Goal: Task Accomplishment & Management: Complete application form

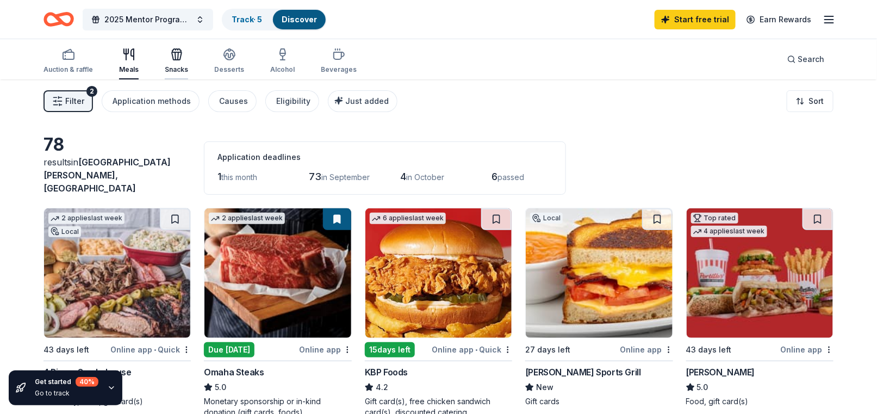
click at [172, 69] on div "Snacks" at bounding box center [176, 69] width 23 height 9
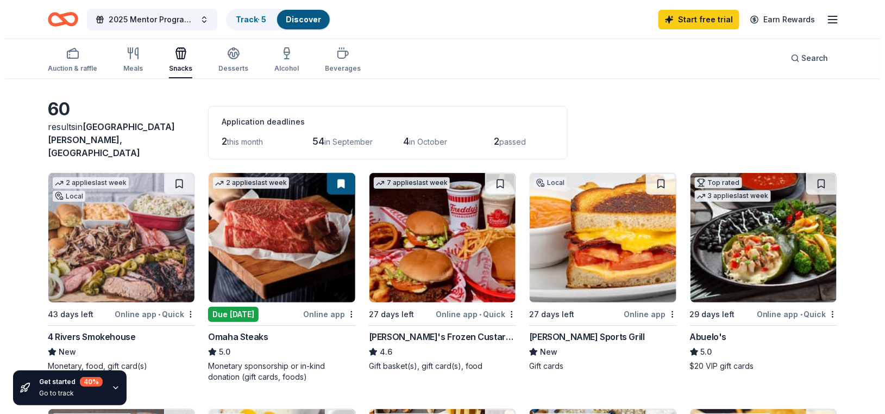
scroll to position [54, 0]
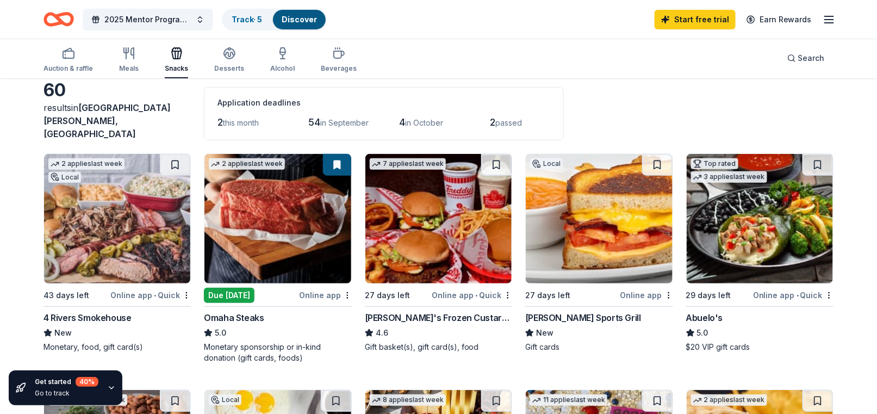
click at [91, 196] on img at bounding box center [117, 218] width 146 height 129
click at [829, 23] on line "button" at bounding box center [828, 23] width 9 height 0
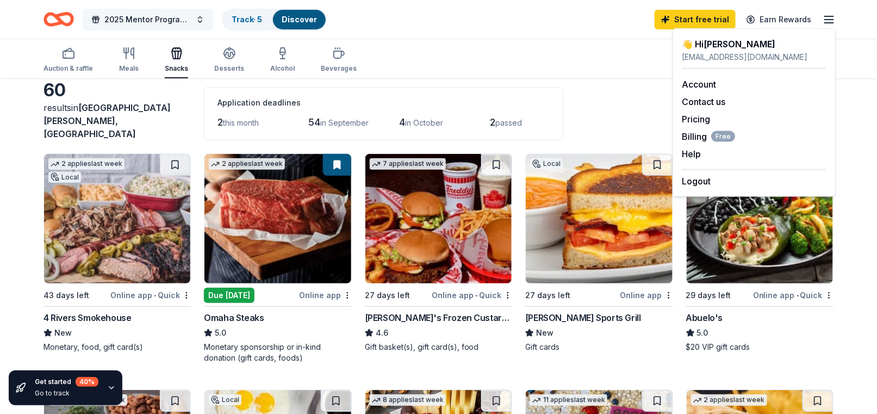
click at [193, 17] on button "2025 Mentor Program Kickoff" at bounding box center [148, 20] width 130 height 22
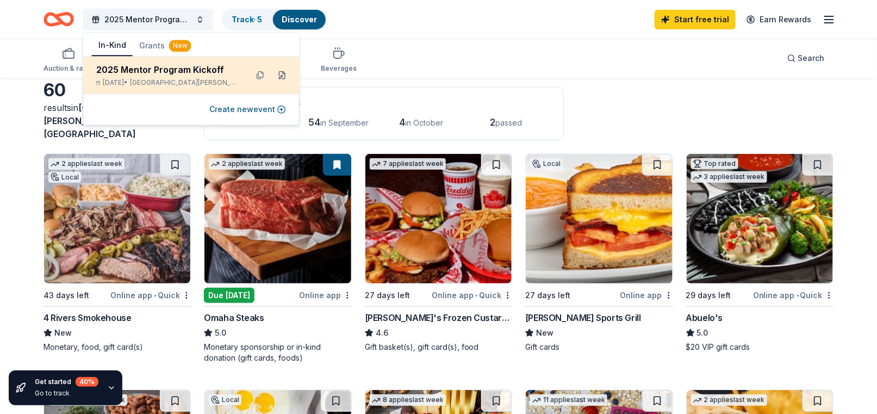
click at [283, 76] on button at bounding box center [281, 74] width 17 height 17
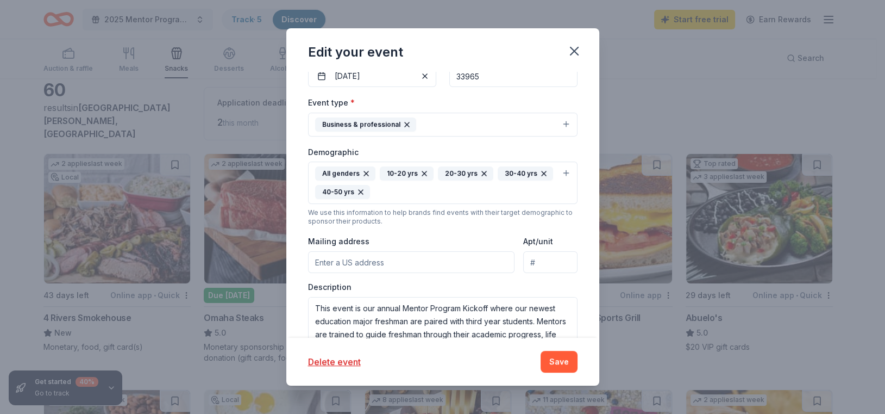
scroll to position [217, 0]
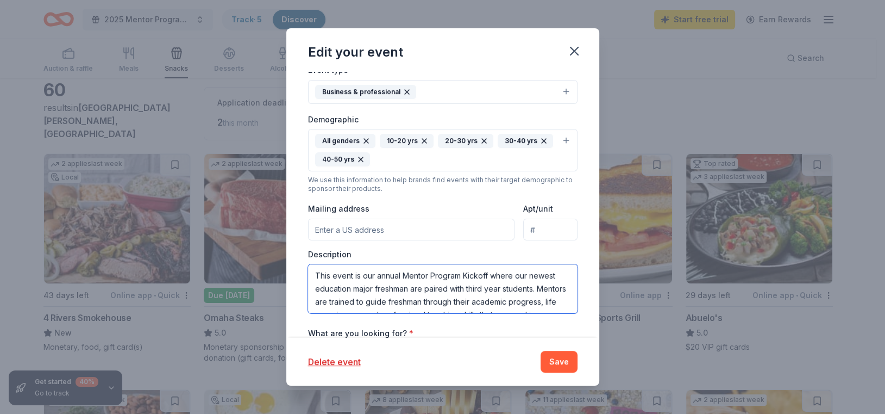
click at [440, 299] on textarea "This event is our annual Mentor Program Kickoff where our newest education majo…" at bounding box center [443, 288] width 270 height 49
click at [476, 302] on textarea "This event is our annual Mentor Program Kickoff where our newest education majo…" at bounding box center [443, 288] width 270 height 49
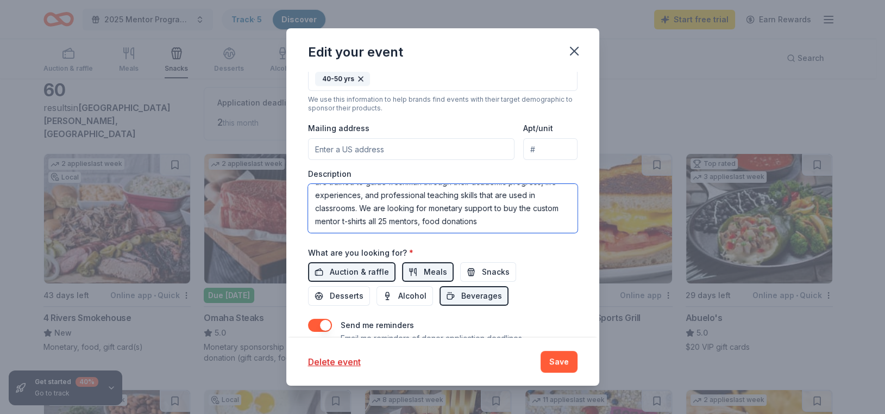
scroll to position [272, 0]
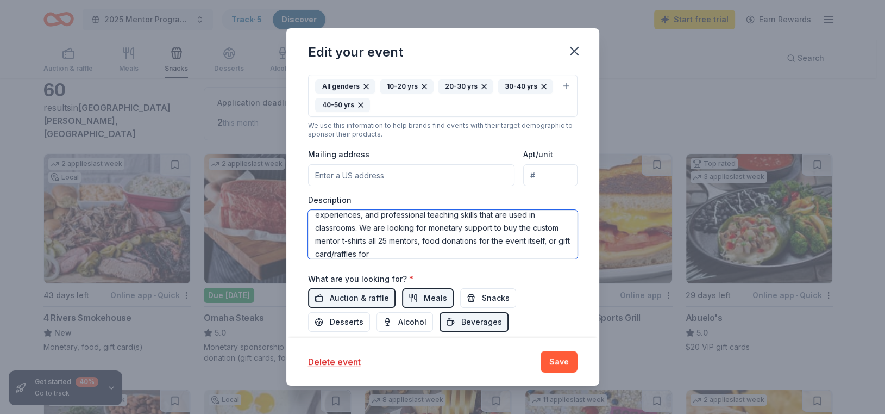
drag, startPoint x: 513, startPoint y: 251, endPoint x: 520, endPoint y: 243, distance: 10.4
click at [513, 251] on textarea "This event is our annual Mentor Program Kickoff where our newest education majo…" at bounding box center [443, 234] width 270 height 49
click at [547, 242] on textarea "This event is our annual Mentor Program Kickoff where our newest education majo…" at bounding box center [443, 234] width 270 height 49
click at [512, 251] on textarea "This event is our annual Mentor Program Kickoff where our newest education majo…" at bounding box center [443, 234] width 270 height 49
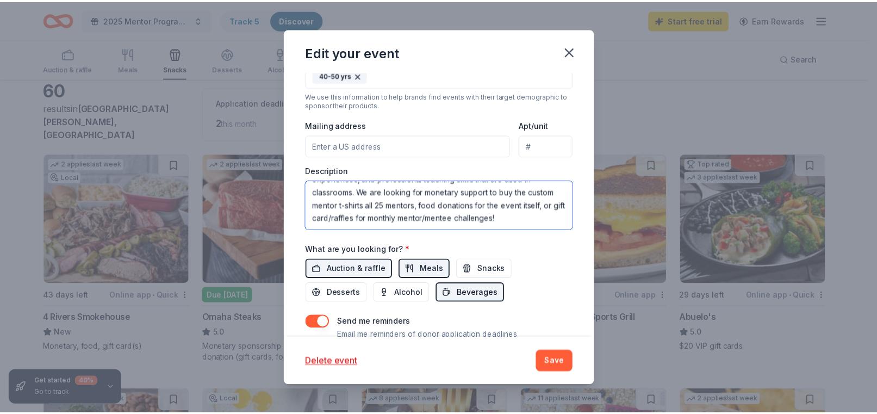
scroll to position [326, 0]
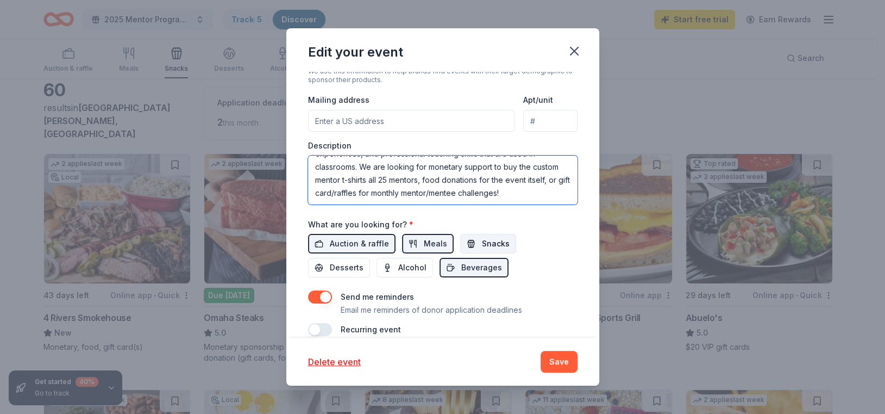
type textarea "This event is our annual Mentor Program Kickoff where our newest education majo…"
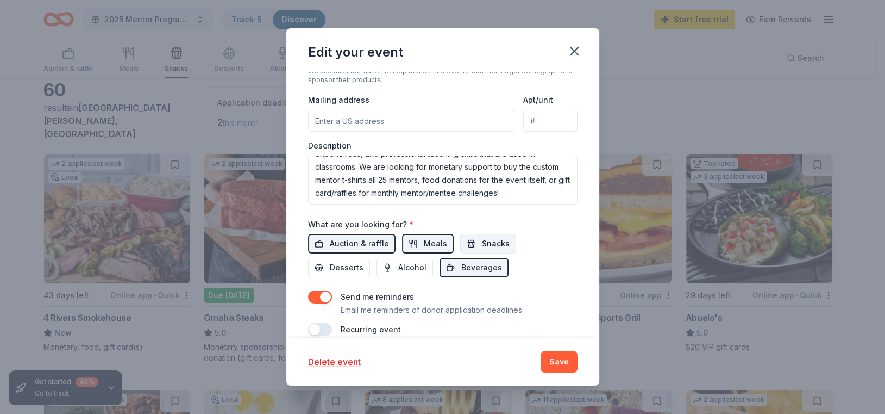
click at [493, 244] on span "Snacks" at bounding box center [496, 243] width 28 height 13
click at [565, 367] on button "Save" at bounding box center [559, 362] width 37 height 22
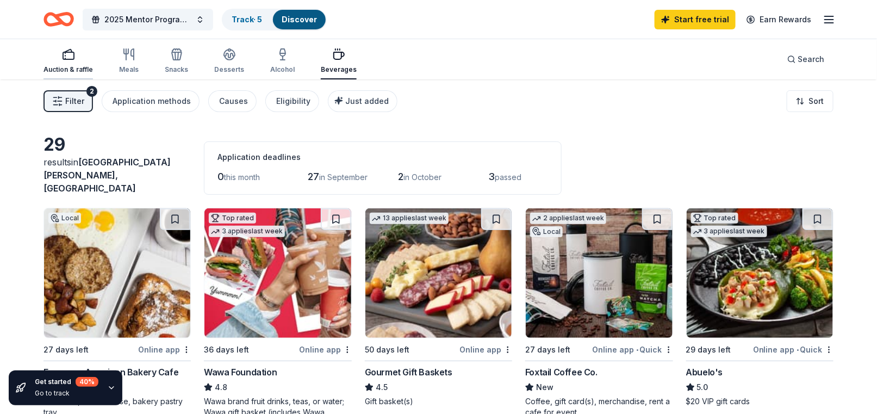
click at [64, 56] on icon "button" at bounding box center [68, 54] width 13 height 13
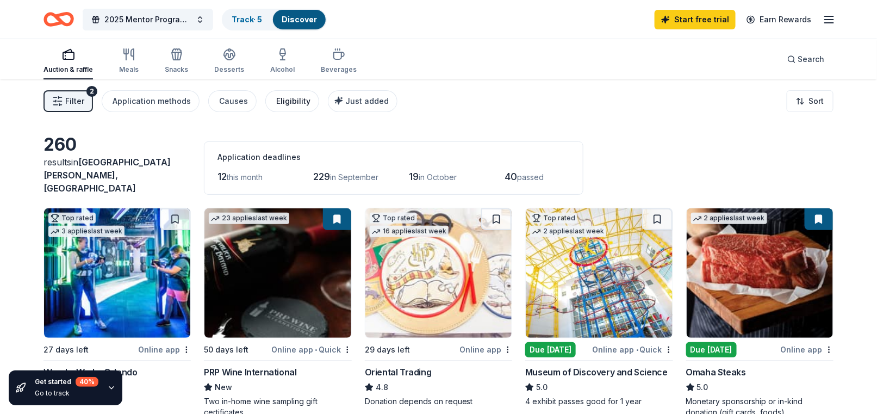
click at [292, 100] on div "Eligibility" at bounding box center [293, 101] width 34 height 13
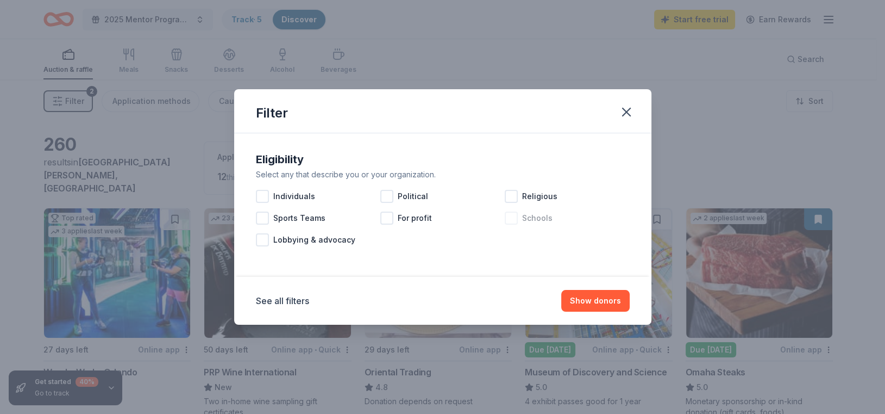
click at [544, 217] on span "Schools" at bounding box center [537, 217] width 30 height 13
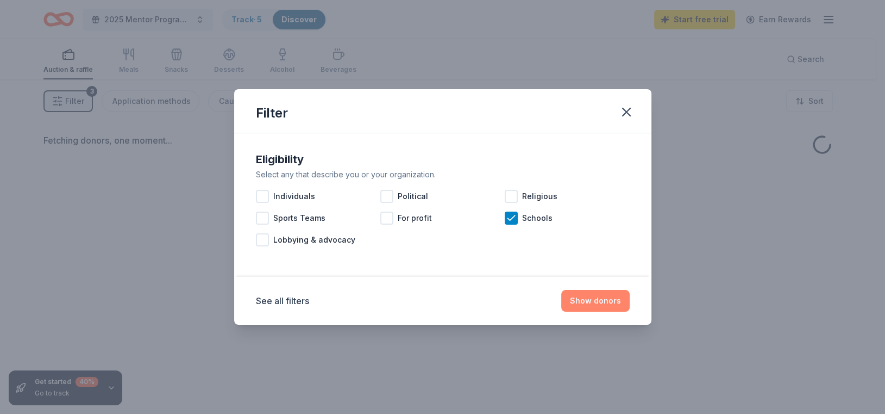
click at [578, 302] on button "Show donors" at bounding box center [595, 301] width 68 height 22
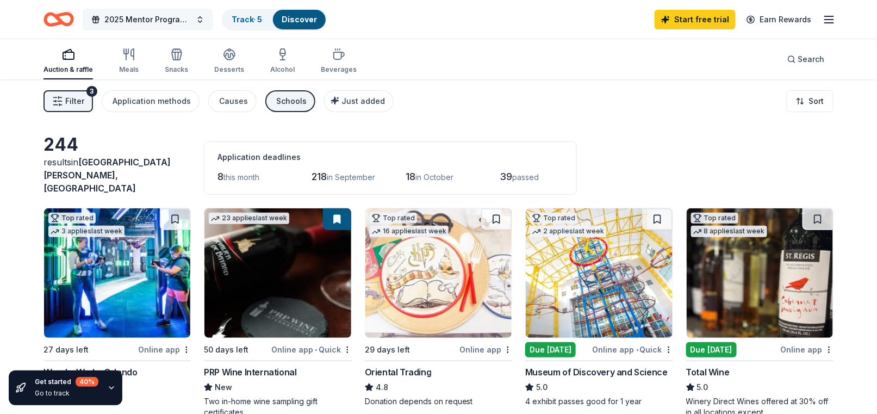
click at [159, 24] on span "2025 Mentor Program Kickoff" at bounding box center [147, 19] width 87 height 13
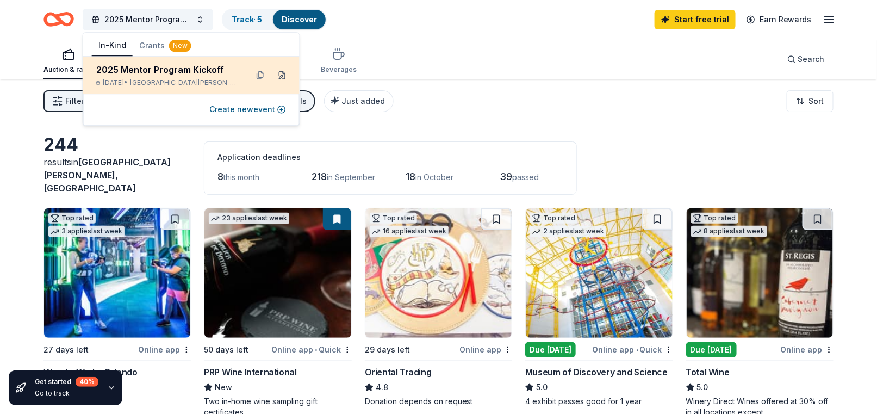
click at [280, 71] on button at bounding box center [281, 74] width 17 height 17
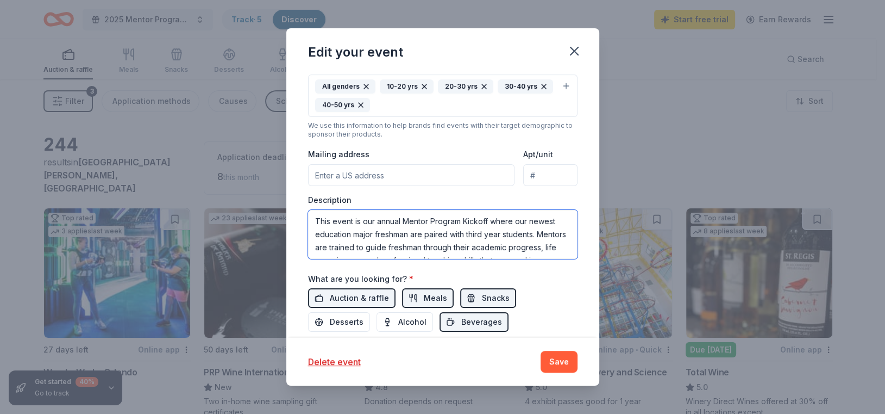
drag, startPoint x: 443, startPoint y: 246, endPoint x: 147, endPoint y: 127, distance: 319.0
click at [148, 127] on div "Edit your event Update donors you've applied to Let donors know of any updates …" at bounding box center [442, 207] width 885 height 414
click at [553, 374] on div "Delete event Save" at bounding box center [442, 361] width 313 height 48
click at [553, 367] on button "Save" at bounding box center [559, 362] width 37 height 22
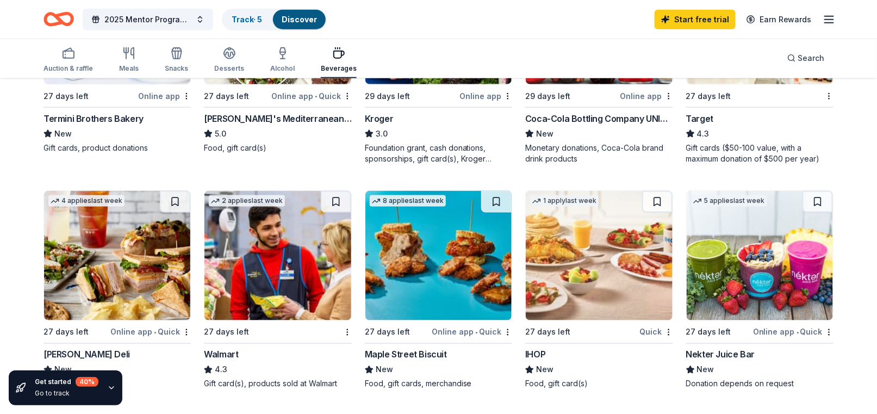
scroll to position [163, 0]
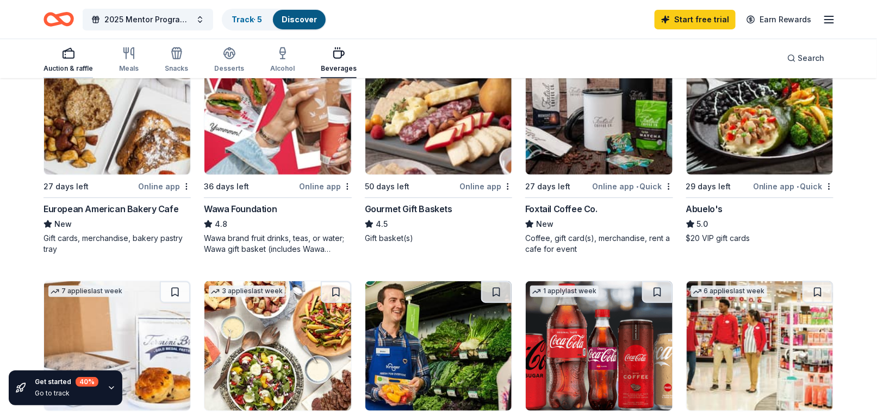
click at [62, 67] on div "Auction & raffle" at bounding box center [67, 68] width 49 height 9
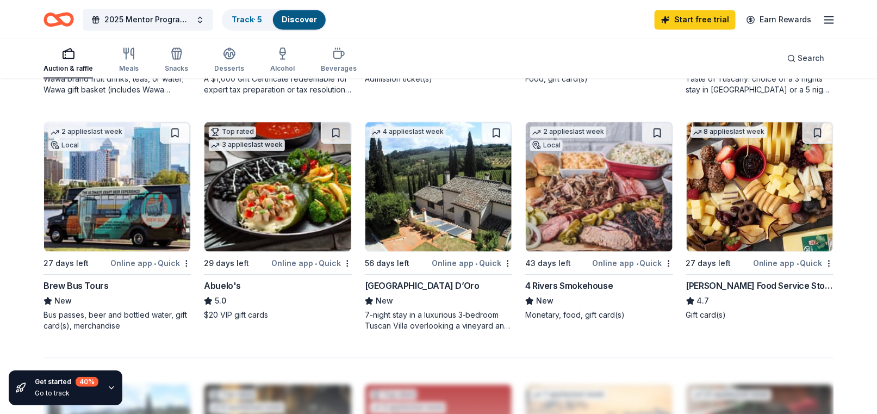
scroll to position [815, 0]
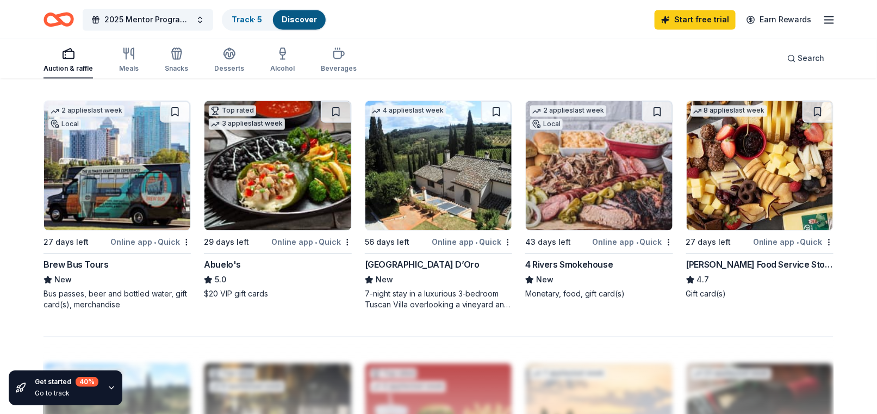
click at [578, 197] on img at bounding box center [599, 165] width 146 height 129
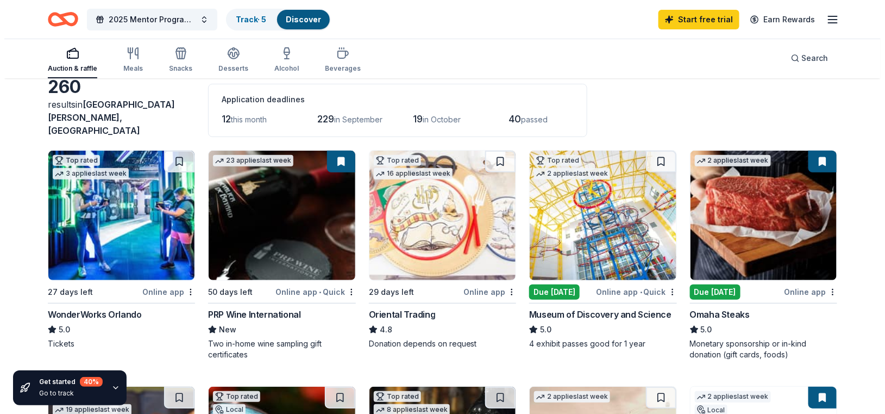
scroll to position [0, 0]
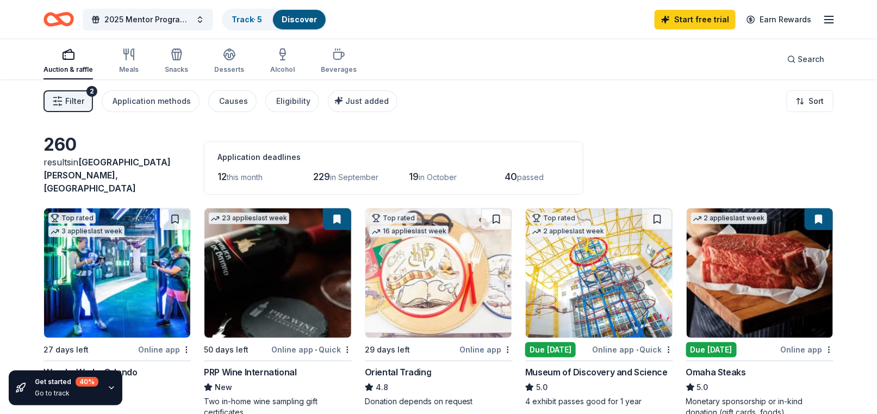
click at [76, 99] on span "Filter" at bounding box center [74, 101] width 19 height 13
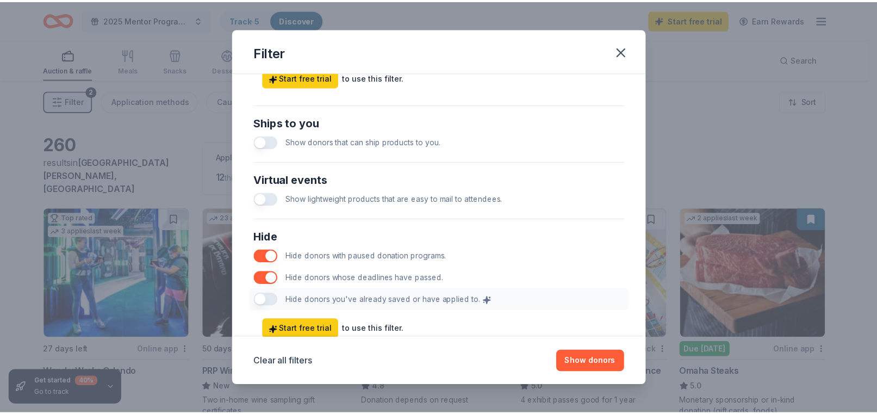
scroll to position [524, 0]
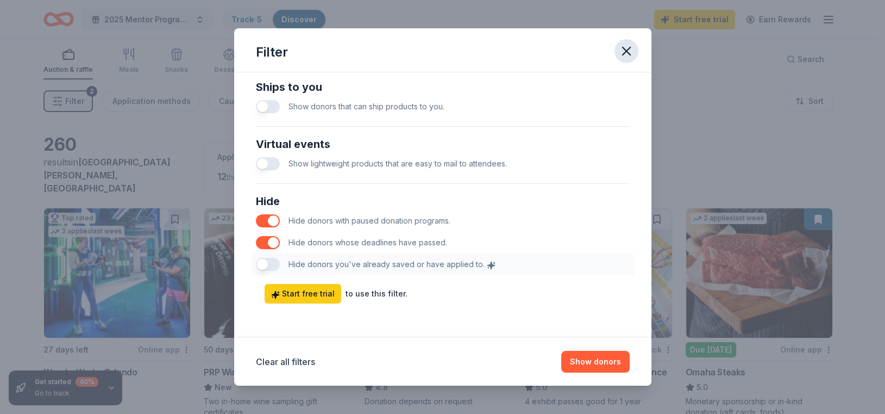
click at [627, 51] on icon "button" at bounding box center [627, 51] width 8 height 8
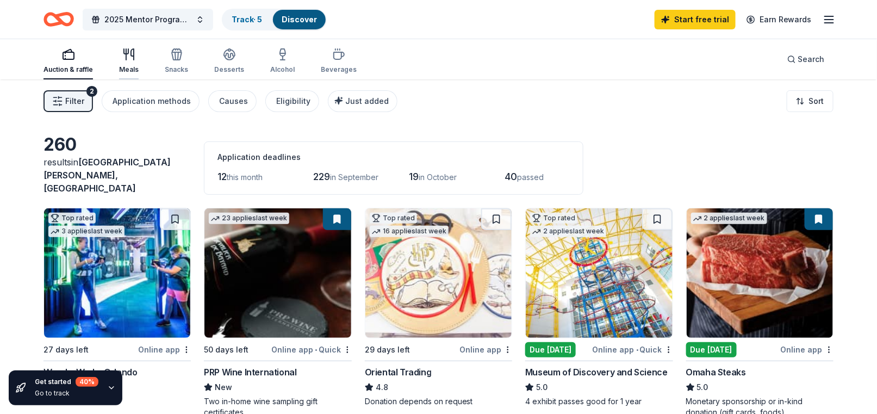
click at [135, 58] on div "button" at bounding box center [129, 54] width 20 height 13
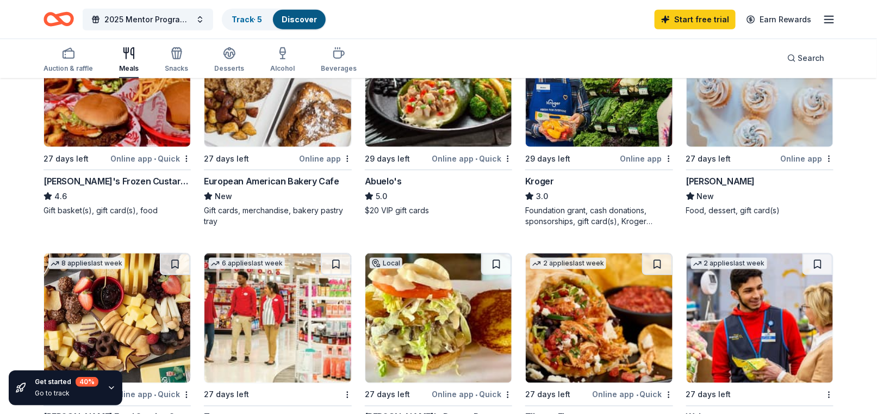
scroll to position [272, 0]
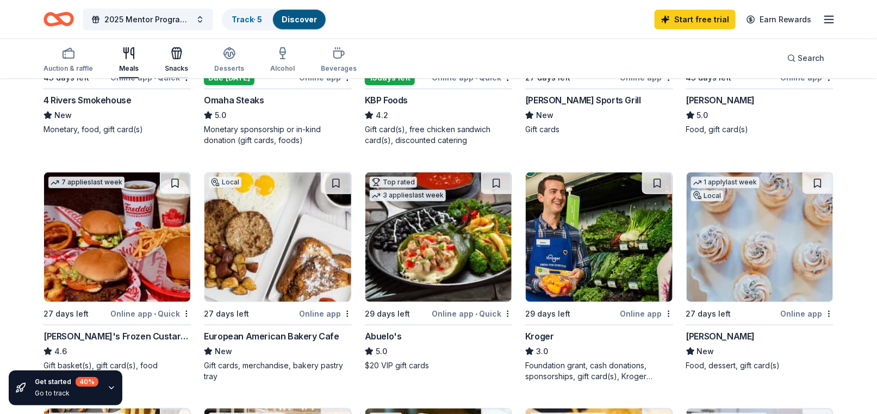
click at [172, 54] on icon "button" at bounding box center [176, 53] width 13 height 13
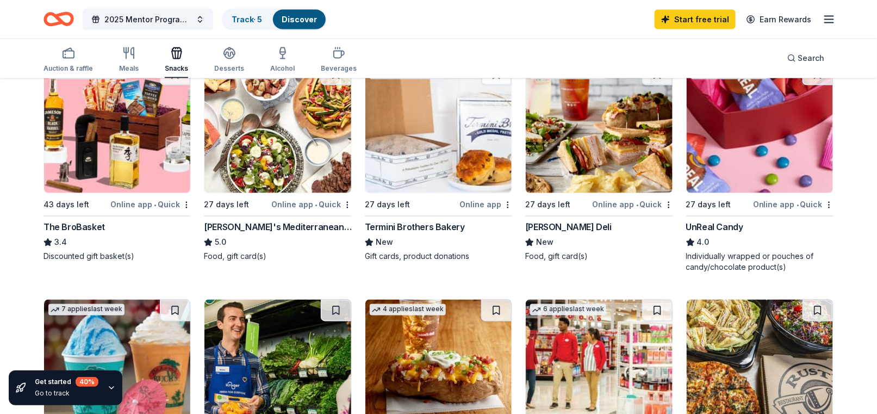
scroll to position [598, 0]
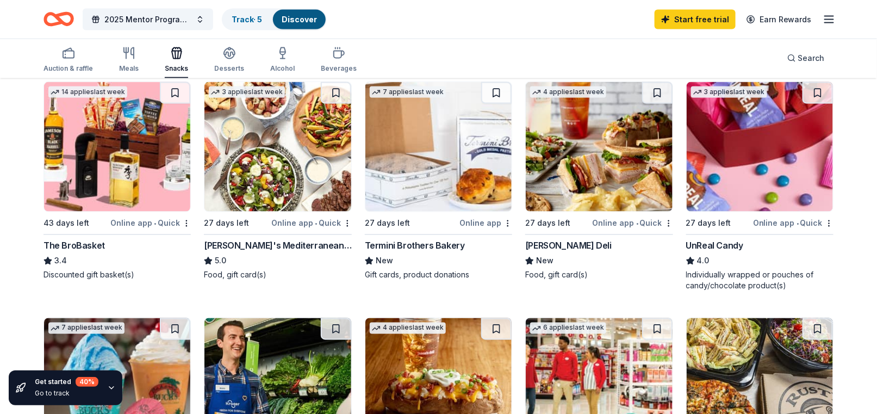
click at [576, 165] on img at bounding box center [599, 146] width 146 height 129
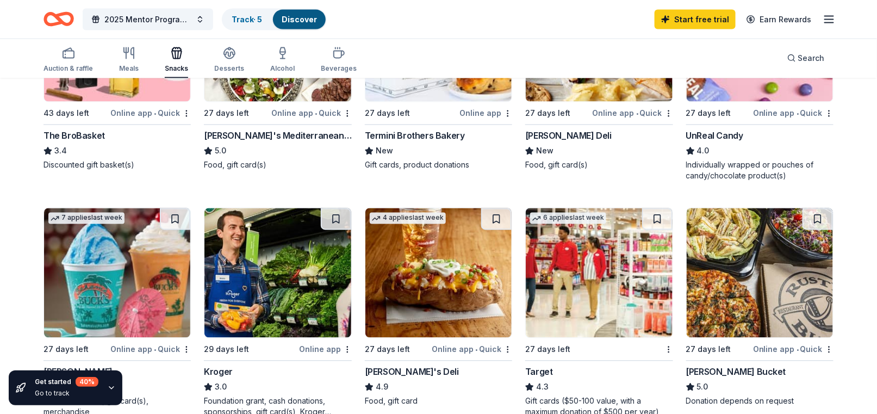
scroll to position [706, 0]
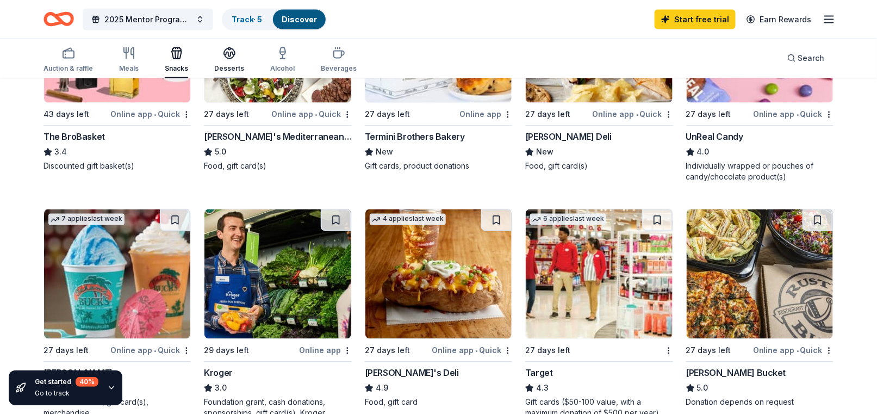
click at [230, 56] on icon "button" at bounding box center [229, 57] width 10 height 4
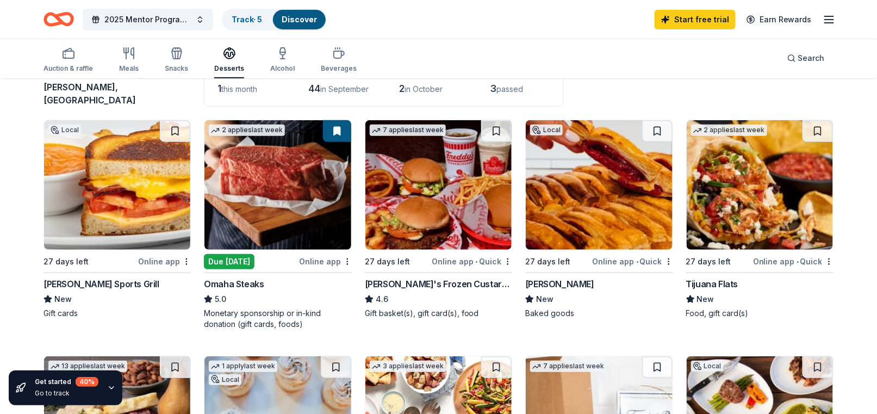
scroll to position [109, 0]
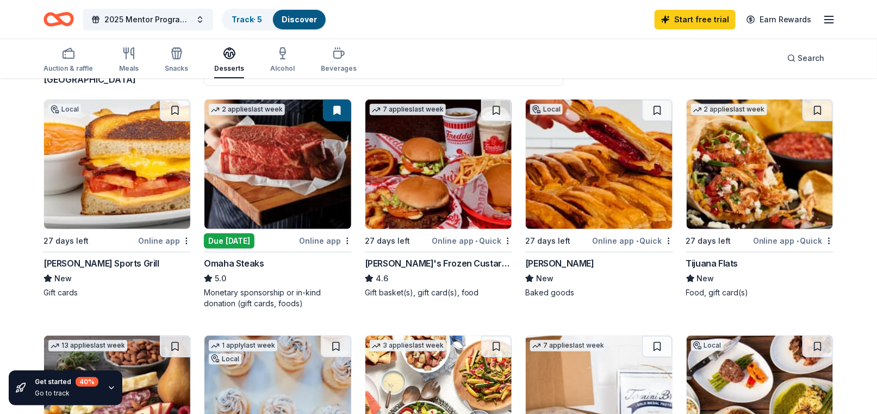
click at [604, 193] on img at bounding box center [599, 163] width 146 height 129
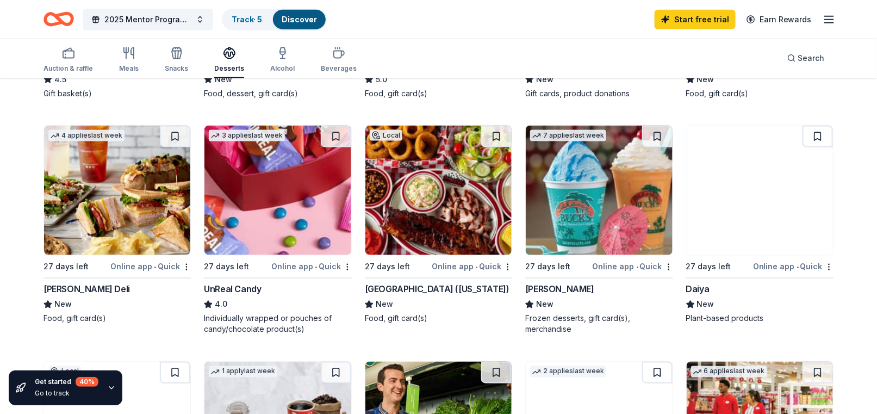
scroll to position [272, 0]
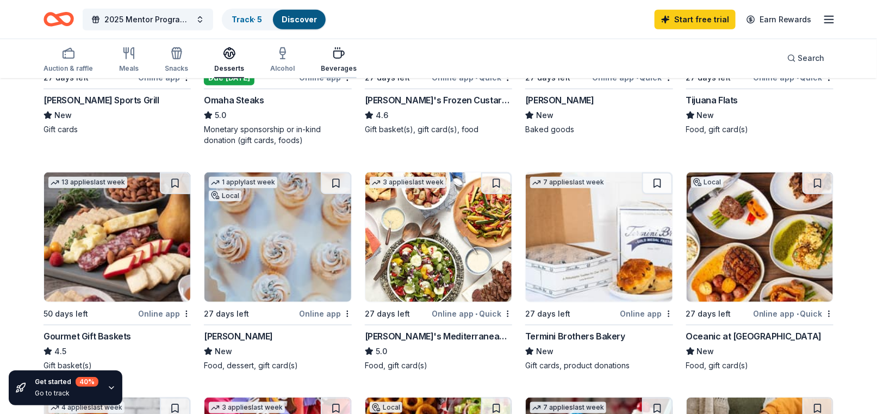
click at [338, 58] on icon "button" at bounding box center [338, 53] width 13 height 13
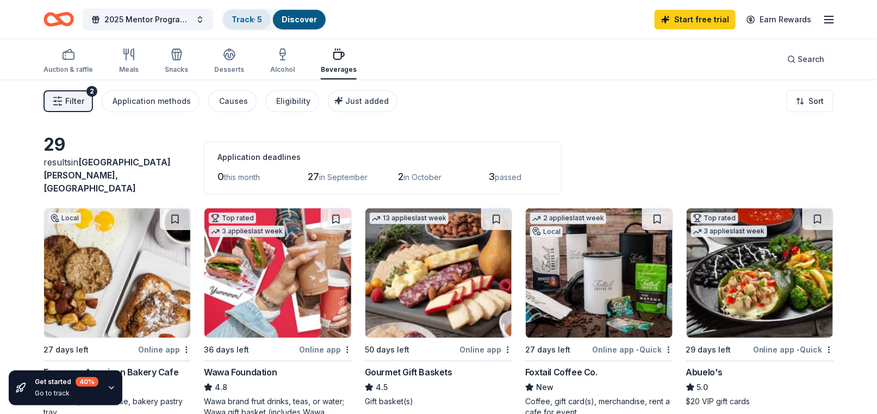
click at [242, 19] on link "Track · 5" at bounding box center [247, 19] width 30 height 9
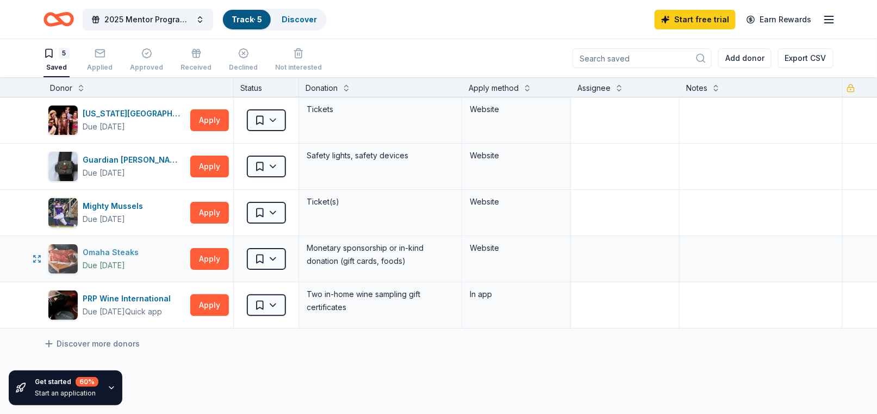
click at [123, 246] on div "Omaha Steaks" at bounding box center [113, 252] width 60 height 13
click at [99, 256] on div "Omaha Steaks" at bounding box center [113, 252] width 60 height 13
click at [287, 21] on link "Discover" at bounding box center [299, 19] width 35 height 9
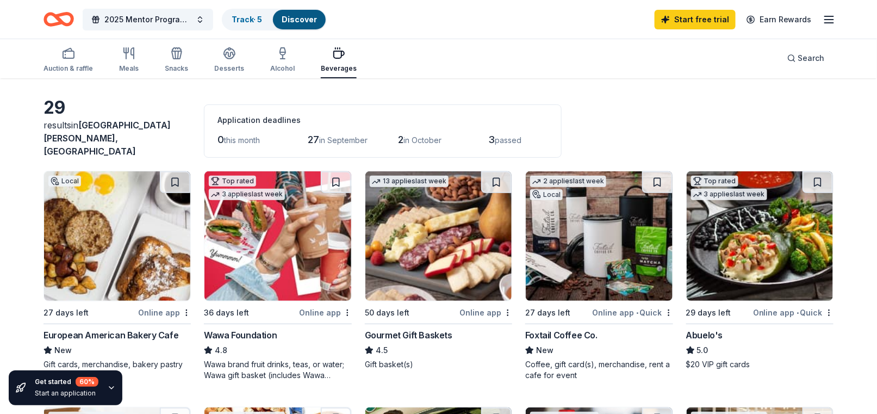
scroll to position [54, 0]
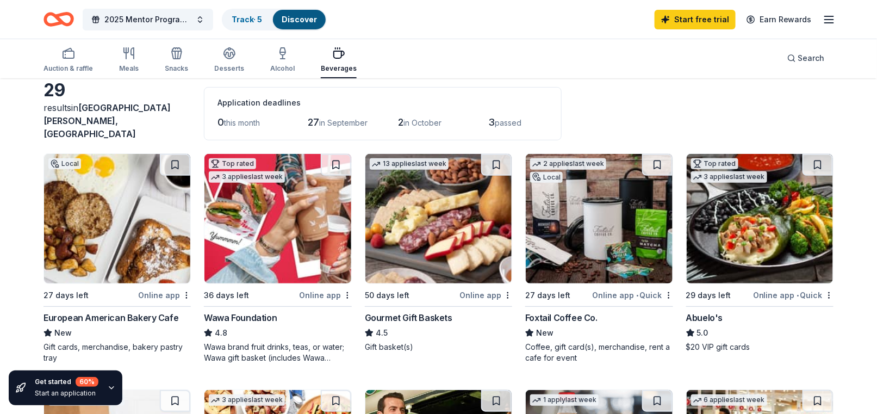
click at [582, 260] on img at bounding box center [599, 218] width 146 height 129
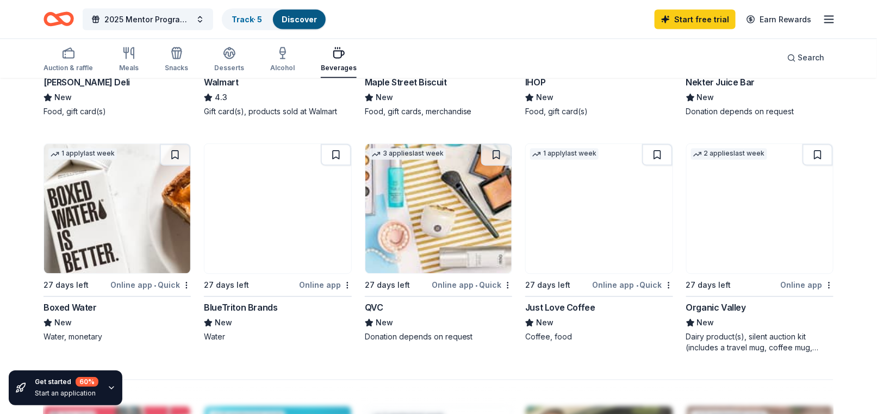
scroll to position [489, 0]
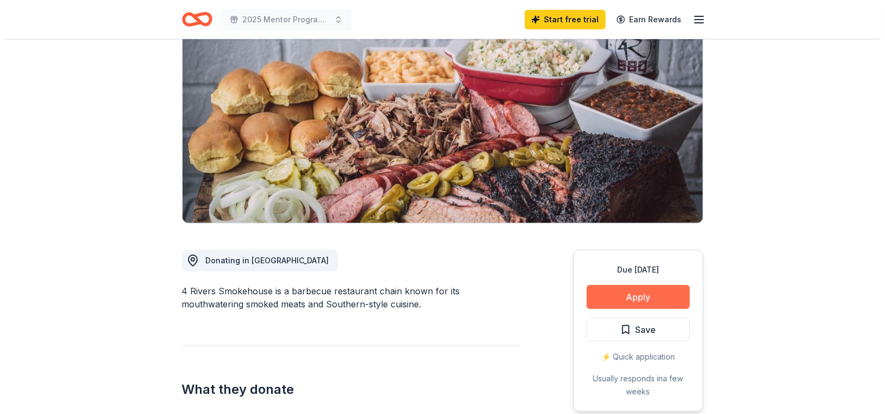
scroll to position [109, 0]
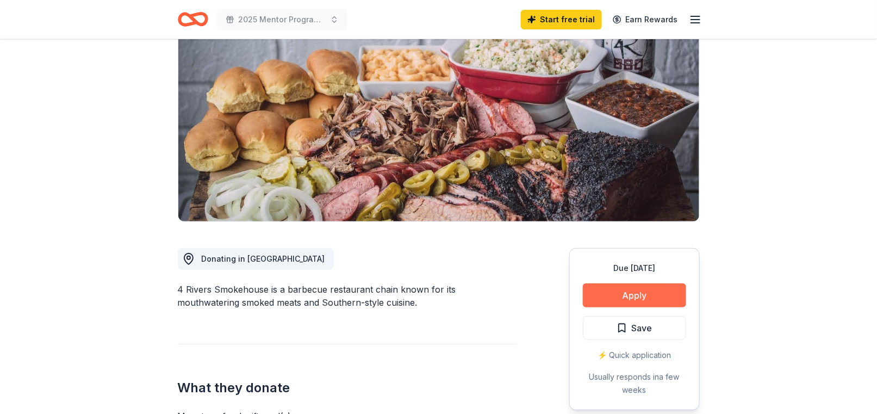
click at [623, 292] on button "Apply" at bounding box center [634, 295] width 103 height 24
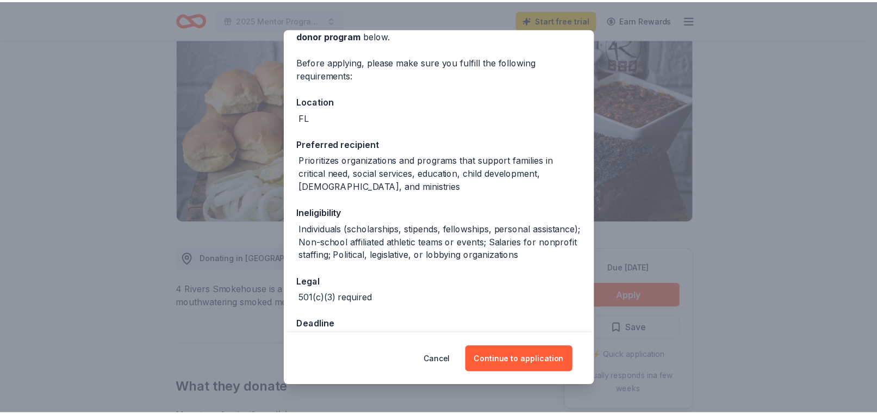
scroll to position [93, 0]
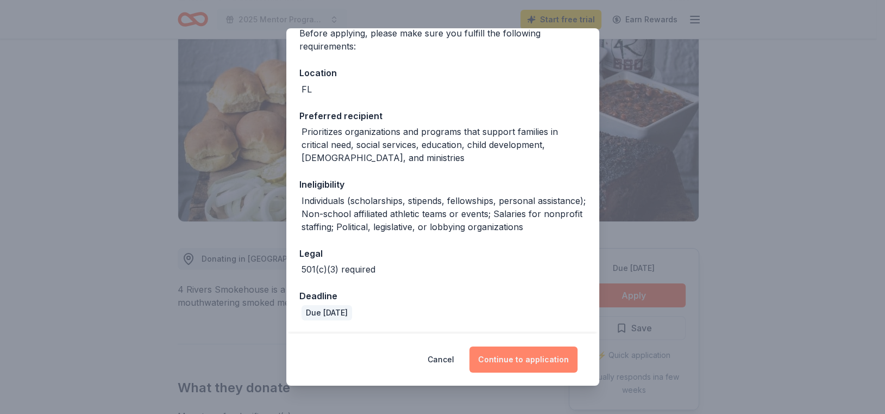
click at [521, 362] on button "Continue to application" at bounding box center [524, 359] width 108 height 26
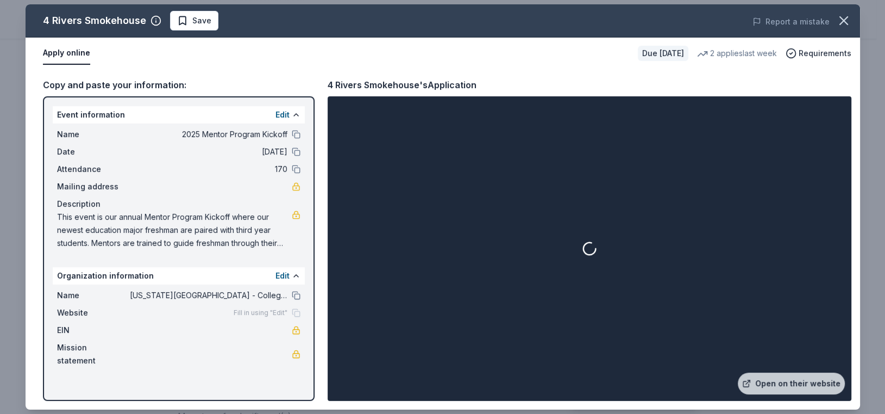
click at [212, 229] on span "This event is our annual Mentor Program Kickoff where our newest education majo…" at bounding box center [174, 229] width 235 height 39
click at [840, 20] on icon "button" at bounding box center [843, 20] width 15 height 15
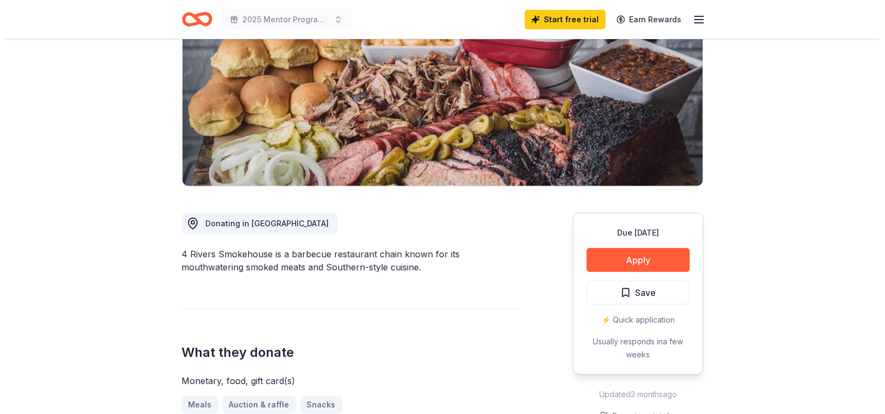
scroll to position [163, 0]
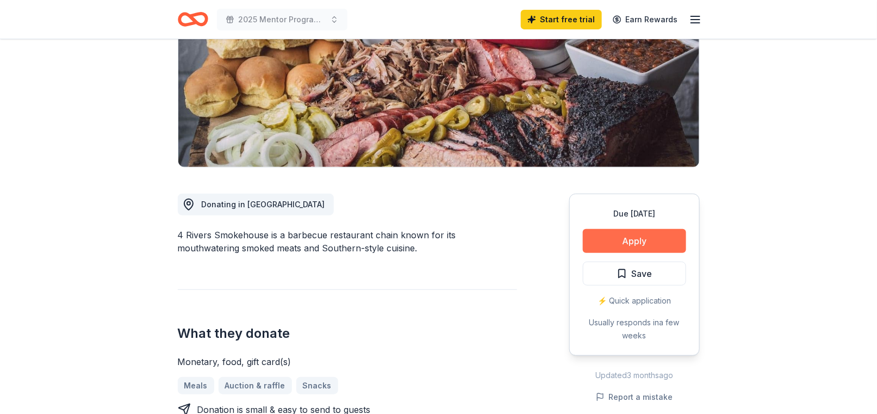
click at [606, 242] on button "Apply" at bounding box center [634, 241] width 103 height 24
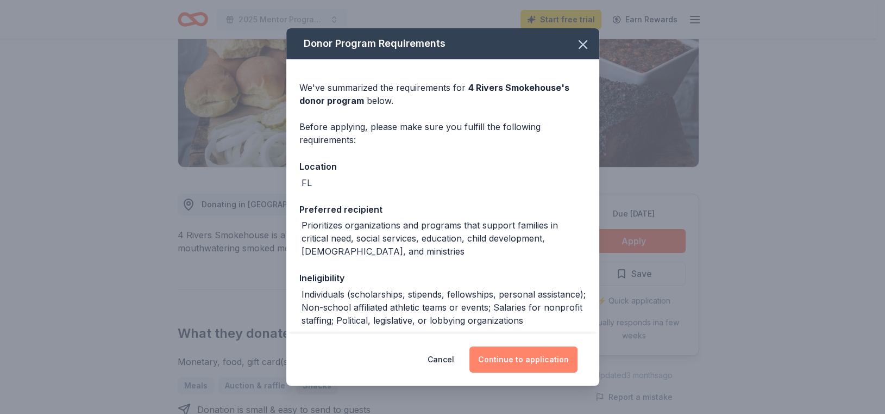
click at [521, 362] on button "Continue to application" at bounding box center [524, 359] width 108 height 26
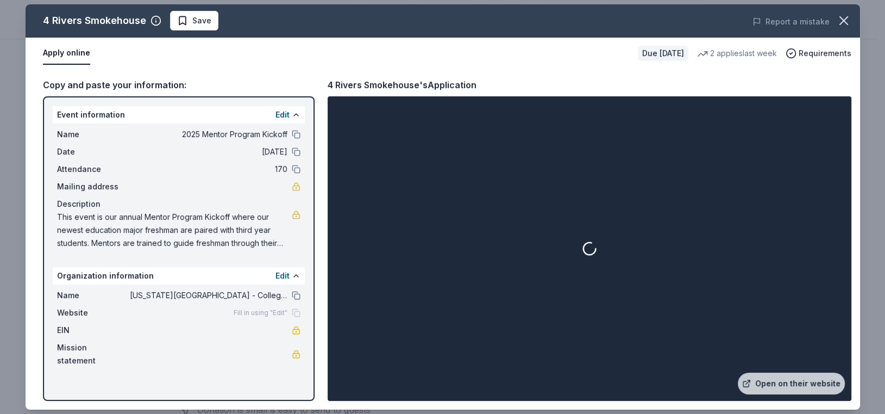
click at [241, 244] on span "This event is our annual Mentor Program Kickoff where our newest education majo…" at bounding box center [174, 229] width 235 height 39
click at [279, 245] on span "This event is our annual Mentor Program Kickoff where our newest education majo…" at bounding box center [174, 229] width 235 height 39
click at [283, 112] on button "Edit" at bounding box center [283, 114] width 14 height 13
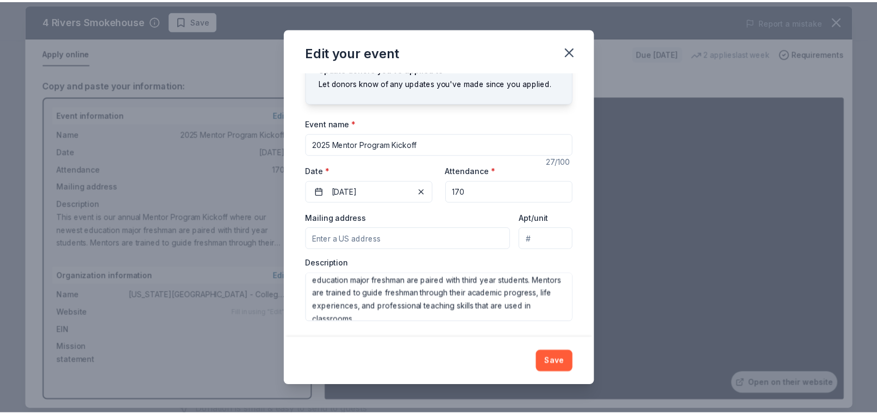
scroll to position [26, 0]
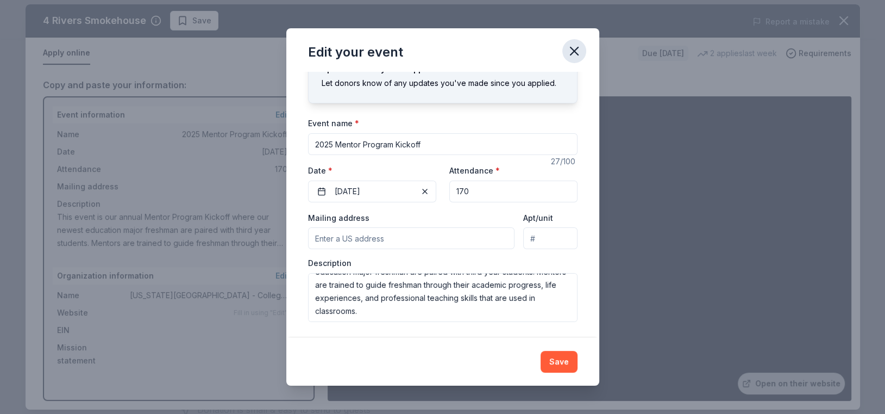
click at [580, 52] on icon "button" at bounding box center [574, 50] width 15 height 15
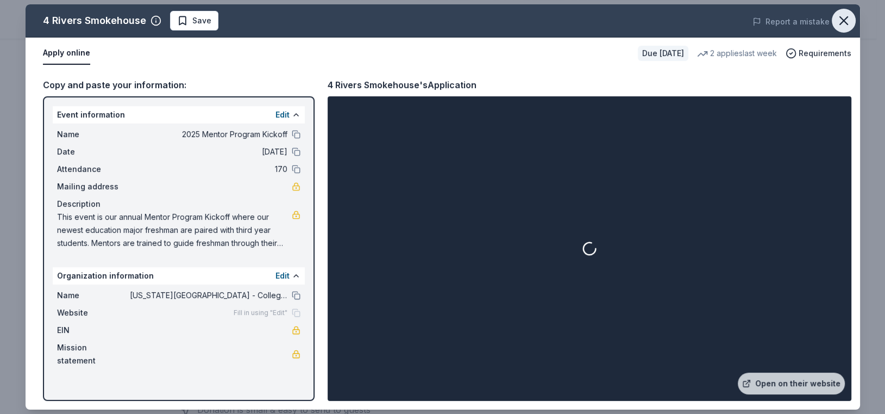
click at [849, 21] on icon "button" at bounding box center [843, 20] width 15 height 15
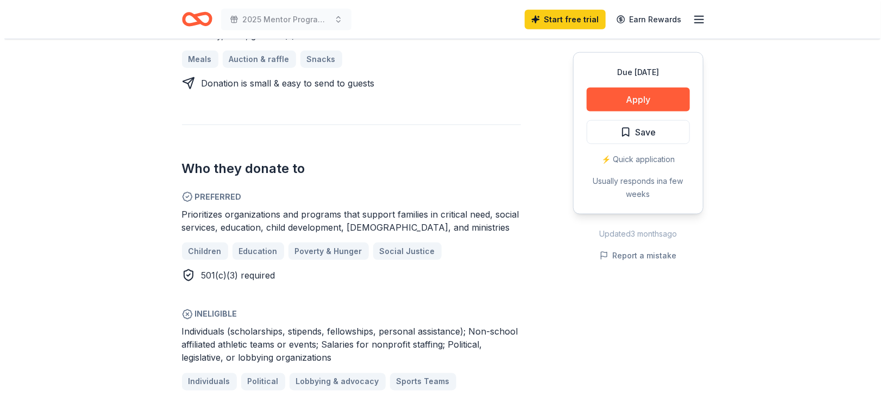
scroll to position [326, 0]
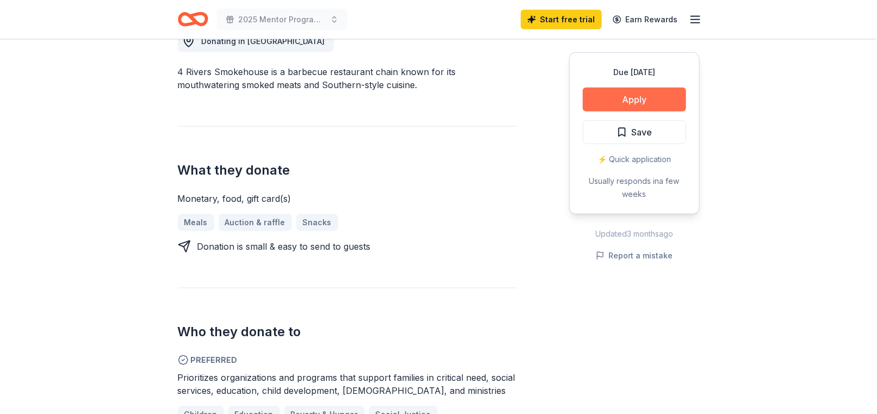
click at [615, 102] on button "Apply" at bounding box center [634, 99] width 103 height 24
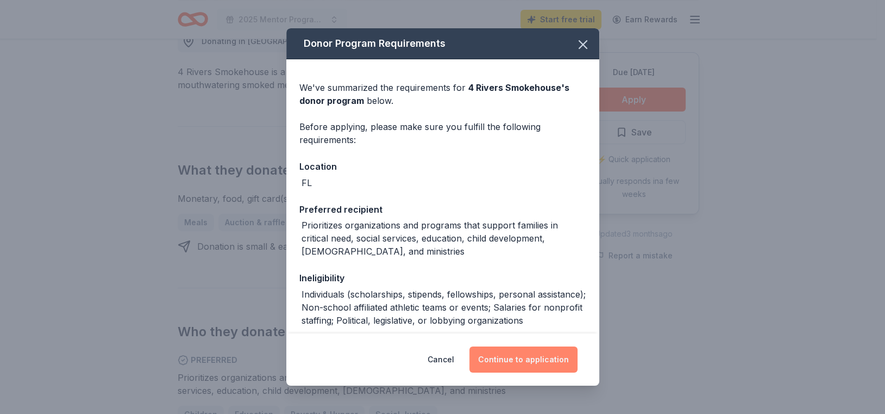
click at [516, 362] on button "Continue to application" at bounding box center [524, 359] width 108 height 26
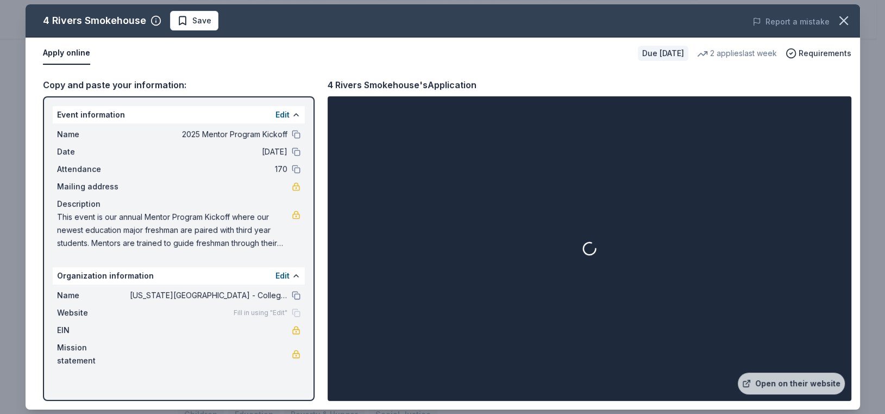
click at [83, 57] on button "Apply online" at bounding box center [66, 53] width 47 height 23
click at [785, 385] on link "Open on their website" at bounding box center [791, 383] width 107 height 22
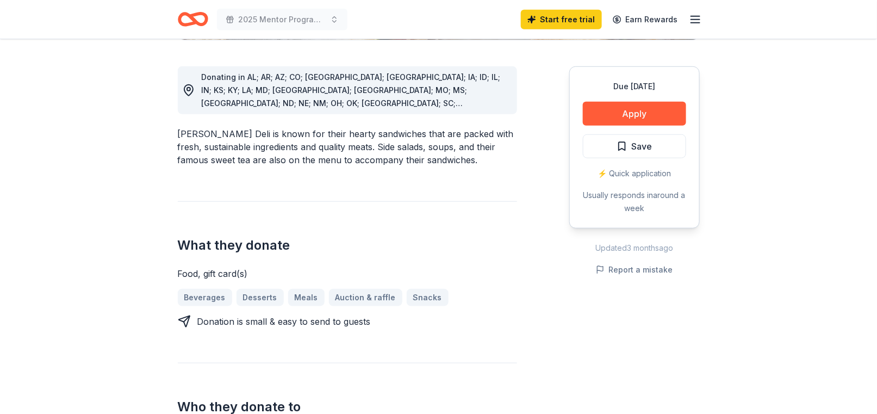
scroll to position [272, 0]
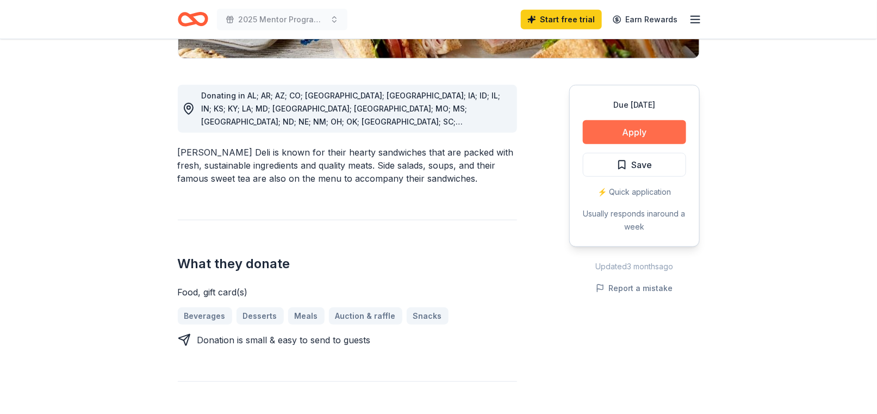
click at [617, 126] on button "Apply" at bounding box center [634, 132] width 103 height 24
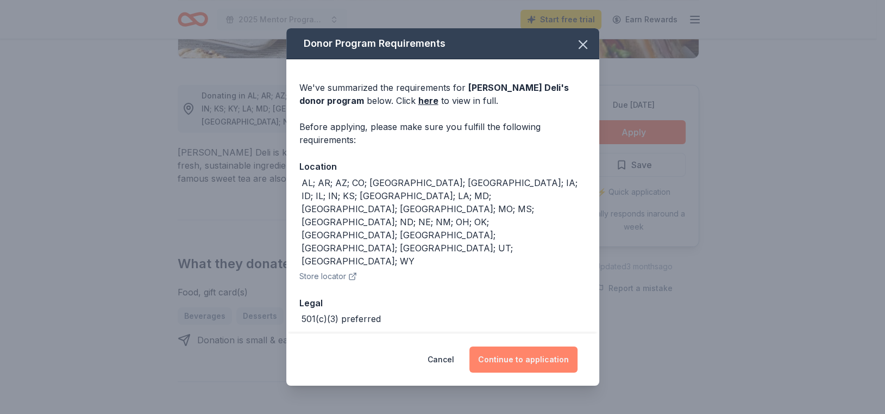
click at [525, 346] on button "Continue to application" at bounding box center [524, 359] width 108 height 26
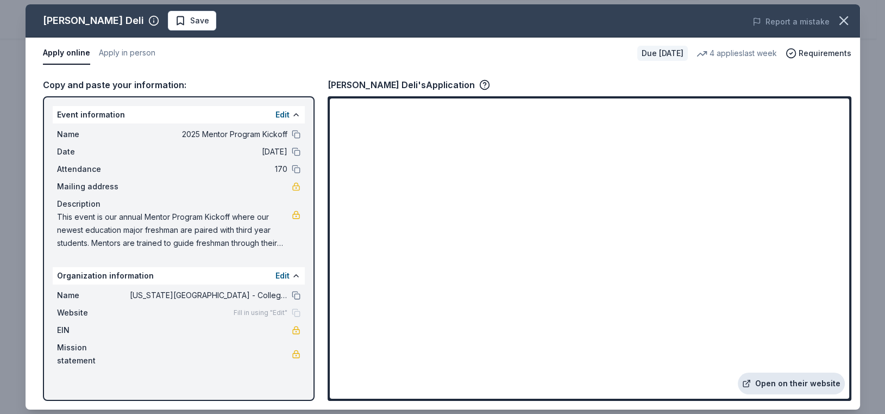
click at [778, 387] on link "Open on their website" at bounding box center [791, 383] width 107 height 22
click at [839, 22] on icon "button" at bounding box center [843, 20] width 15 height 15
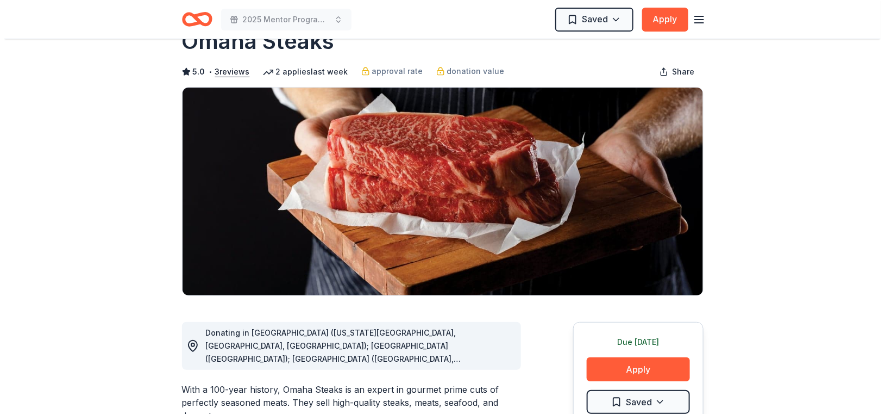
scroll to position [54, 0]
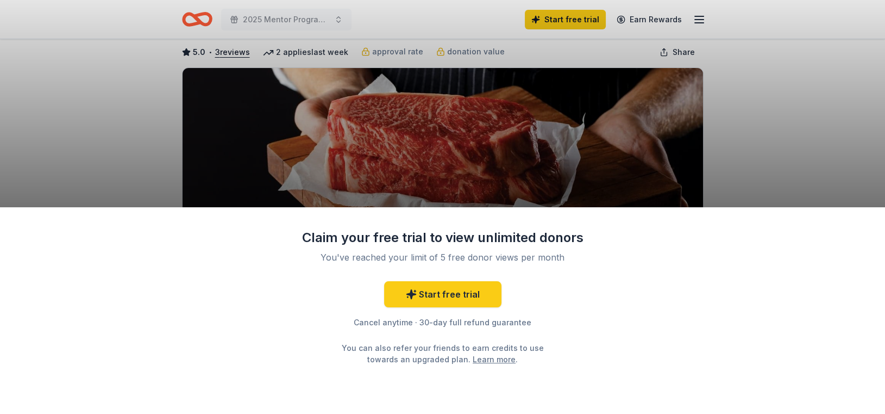
click at [599, 351] on div "Claim your free trial to view unlimited donors You've reached your limit of 5 f…" at bounding box center [442, 310] width 885 height 207
click at [537, 157] on div "Claim your free trial to view unlimited donors You've reached your limit of 5 f…" at bounding box center [442, 207] width 885 height 414
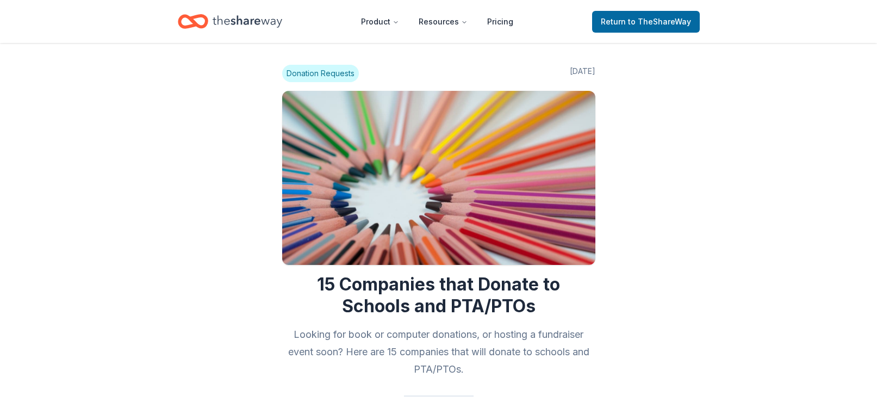
scroll to position [3257, 0]
